Goal: Information Seeking & Learning: Check status

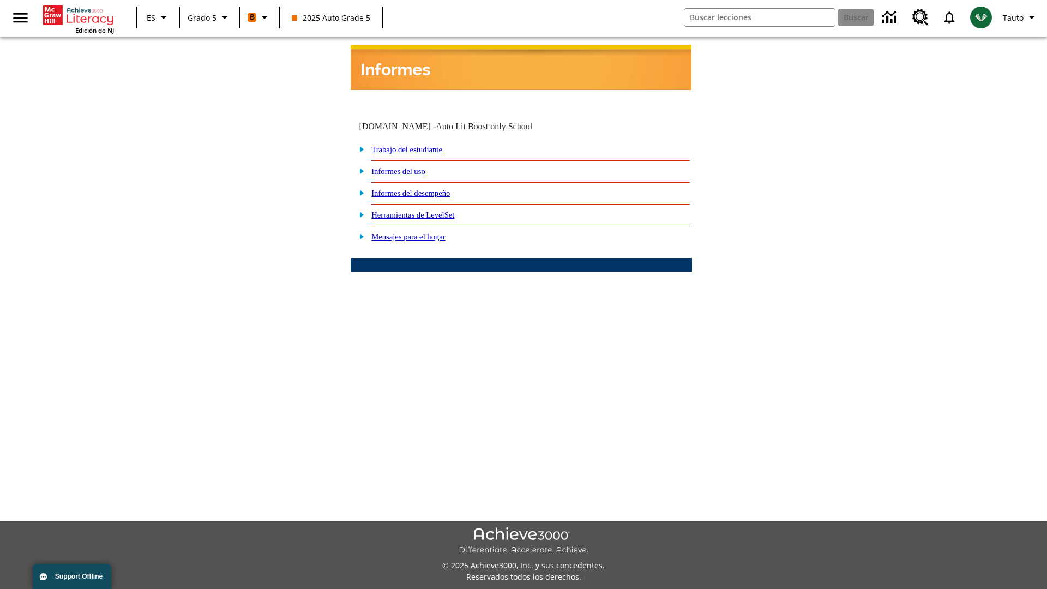
click at [425, 189] on link "Informes del desempeño" at bounding box center [410, 193] width 78 height 9
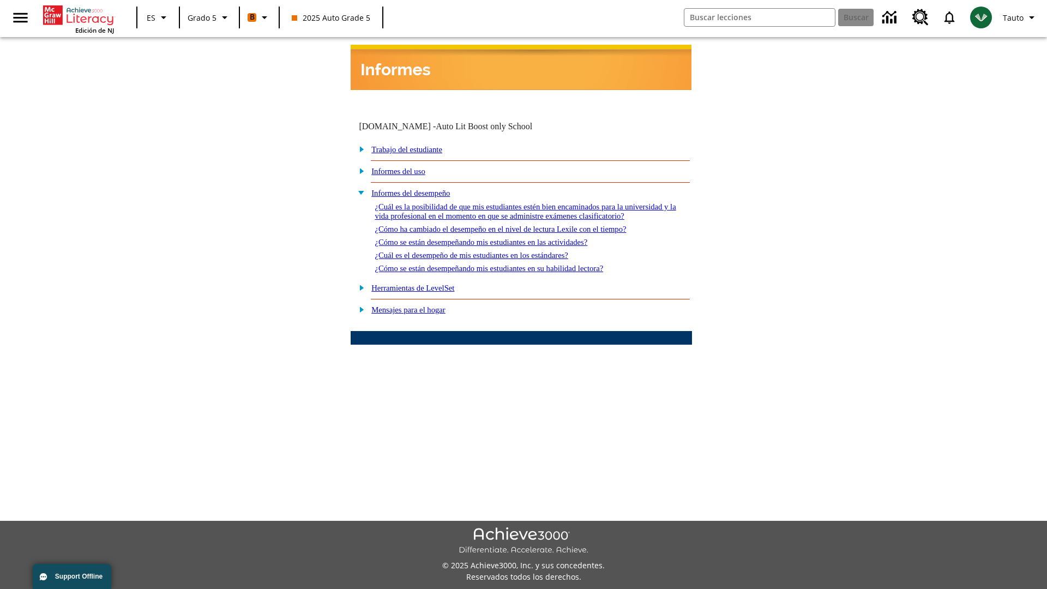
click at [507, 264] on link "¿Cómo se están desempeñando mis estudiantes en su habilidad lectora?" at bounding box center [488, 268] width 228 height 9
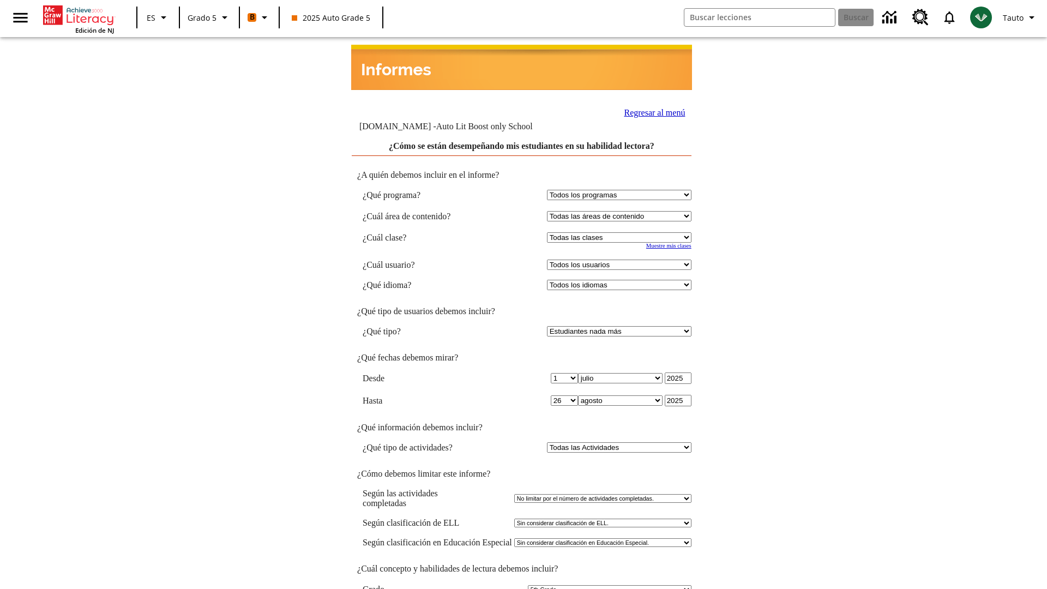
click at [620, 232] on select "Seleccionar una clase: Todas las clases 2025 Auto Grade 5 OL 2025 Auto Grade 6" at bounding box center [619, 237] width 144 height 10
select select "11133131"
click at [620, 259] on select "Todos los usuarios Cat, Sautoen Cat, Sautoes Cat, Sautoss Donotlogin, Sautoen T…" at bounding box center [619, 264] width 144 height 10
select select "21437107"
